Goal: Transaction & Acquisition: Purchase product/service

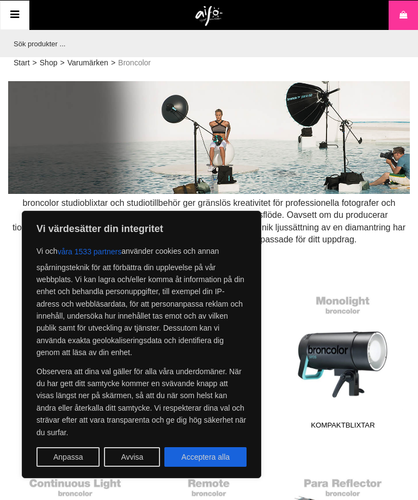
click at [176, 451] on button "Acceptera alla" at bounding box center [205, 457] width 82 height 20
checkbox input "true"
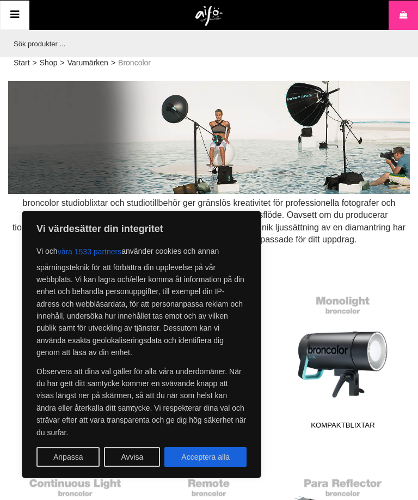
checkbox input "true"
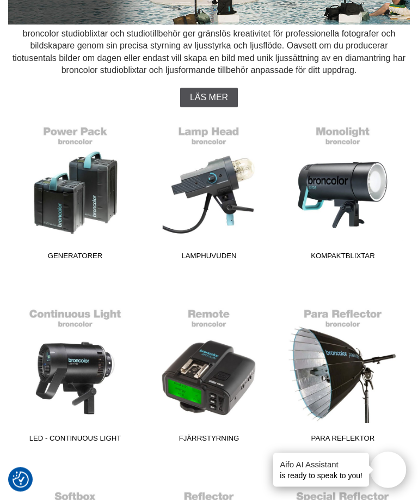
scroll to position [174, 0]
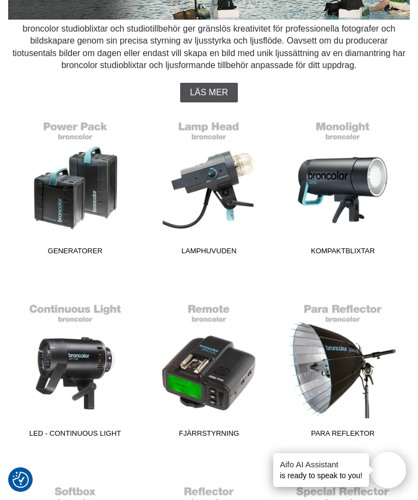
click at [328, 187] on link "Kompaktblixtar" at bounding box center [342, 186] width 120 height 147
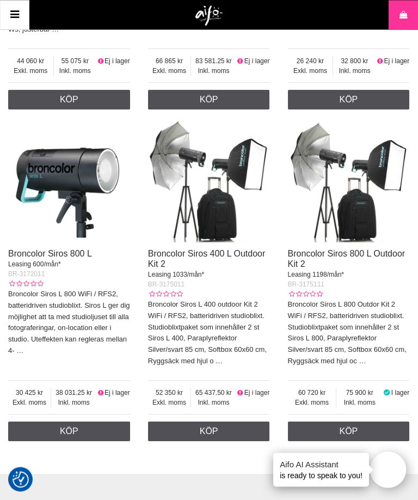
scroll to position [1029, 0]
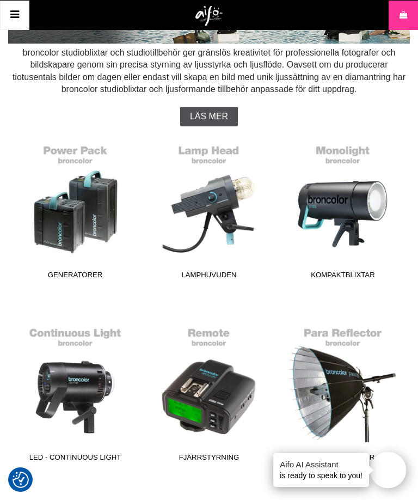
scroll to position [150, 0]
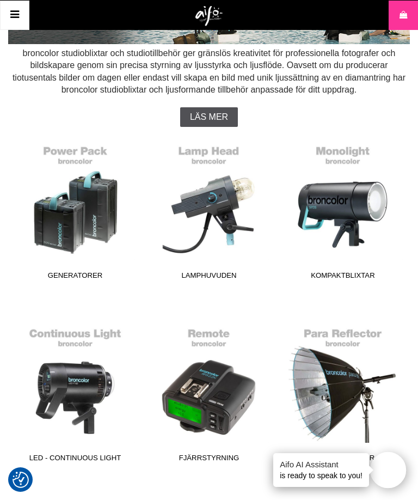
click at [320, 214] on link "Kompaktblixtar" at bounding box center [342, 211] width 120 height 147
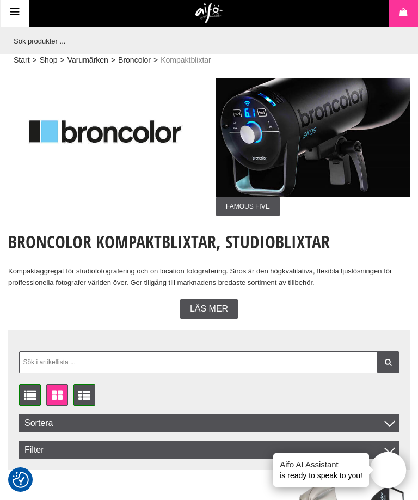
scroll to position [2, 0]
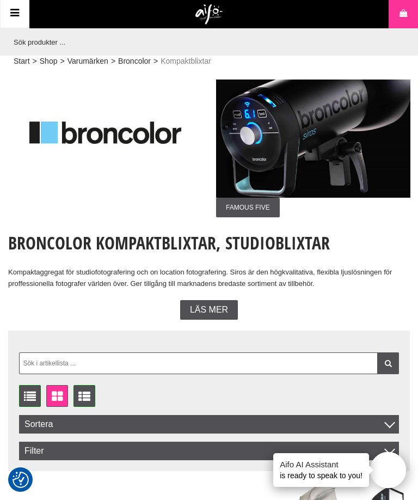
click at [192, 305] on span "Läs mer" at bounding box center [209, 310] width 38 height 10
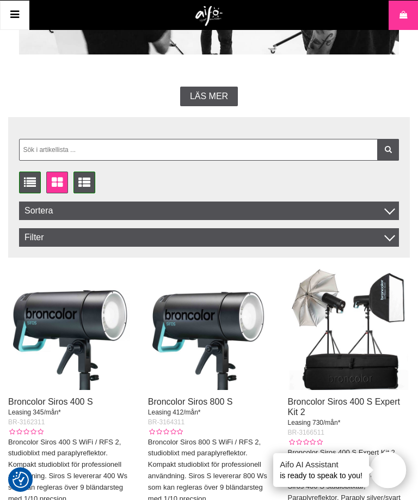
scroll to position [832, 0]
